Goal: Transaction & Acquisition: Purchase product/service

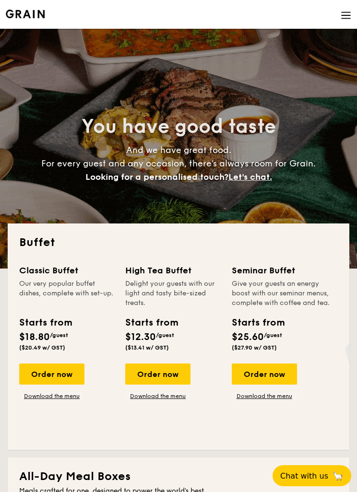
select select
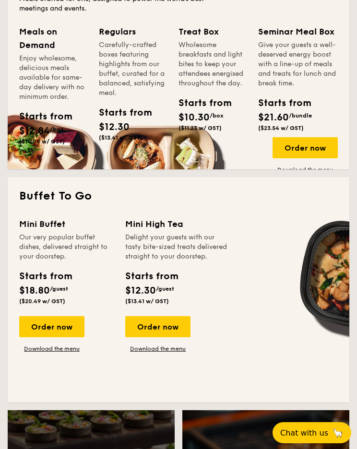
scroll to position [463, 0]
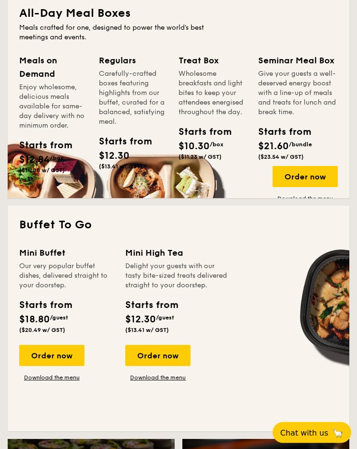
click at [42, 258] on div "Mini Buffet" at bounding box center [66, 252] width 94 height 13
click at [42, 357] on div "Order now" at bounding box center [51, 355] width 65 height 21
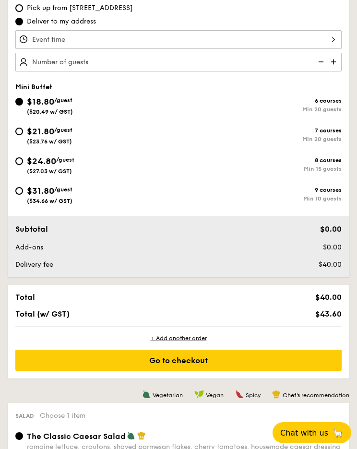
scroll to position [284, 0]
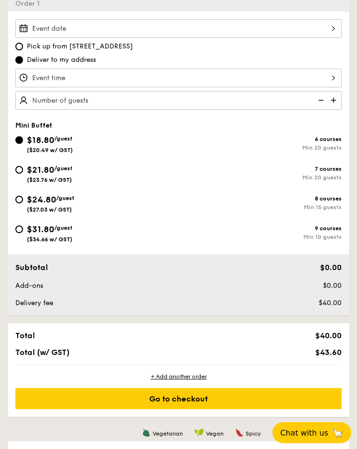
click at [26, 201] on div "$24.80 /guest ($27.03 w/ GST)" at bounding box center [96, 203] width 163 height 20
click at [23, 201] on input "$24.80 /guest ($27.03 w/ GST) 8 courses Min 15 guests" at bounding box center [19, 200] width 8 height 8
radio input "true"
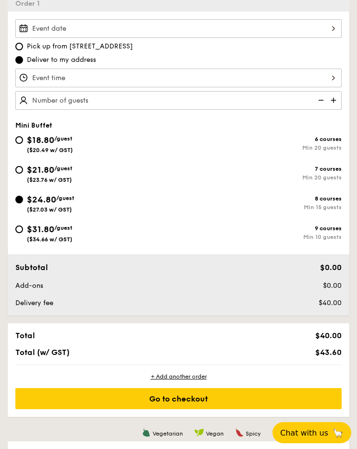
radio input "false"
radio input "true"
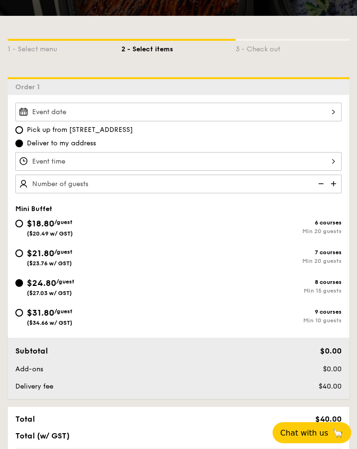
scroll to position [200, 0]
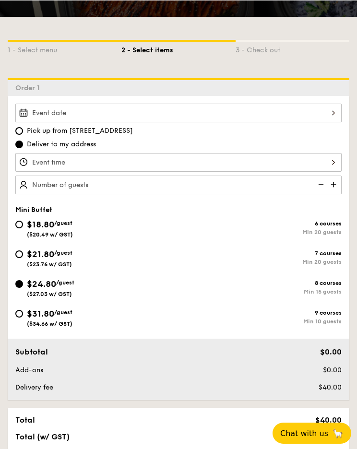
click at [335, 187] on img at bounding box center [334, 184] width 14 height 18
type input "15 guests"
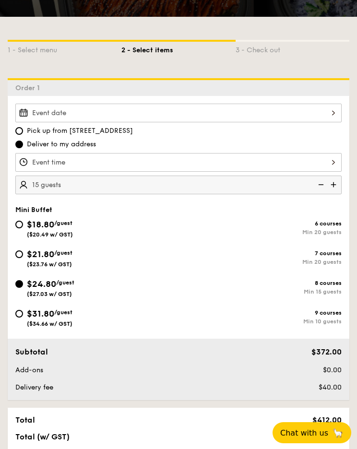
click at [326, 112] on div at bounding box center [178, 113] width 326 height 19
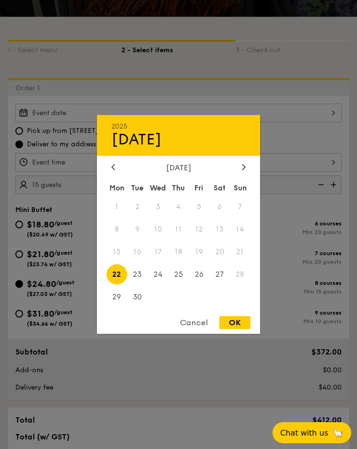
click at [206, 262] on span "19" at bounding box center [198, 252] width 21 height 21
click at [264, 89] on div at bounding box center [178, 224] width 357 height 449
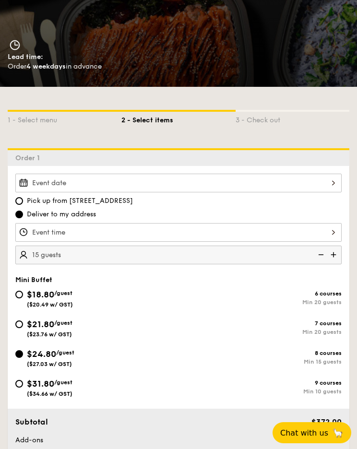
scroll to position [0, 0]
